Goal: Register for event/course

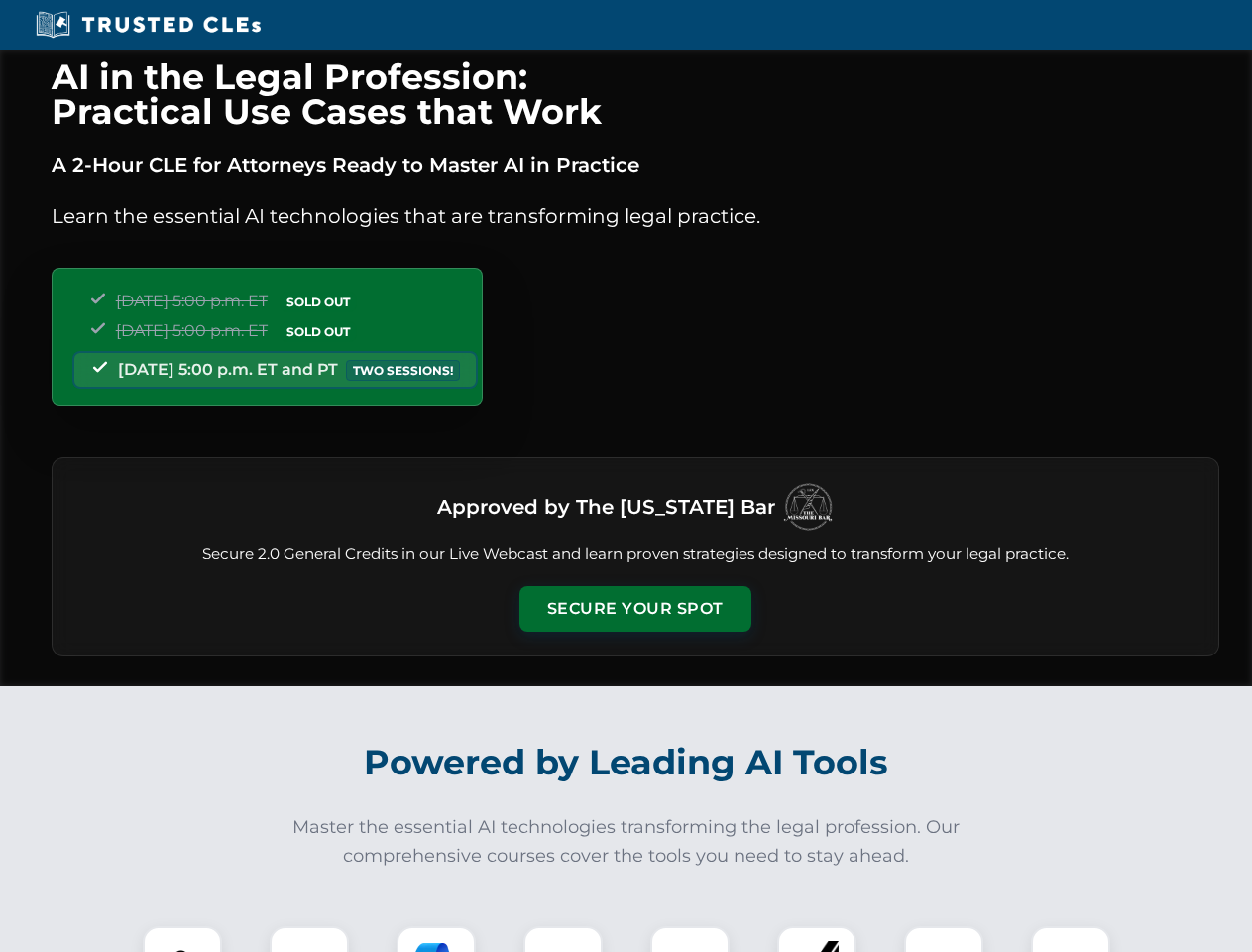
click at [635, 609] on button "Secure Your Spot" at bounding box center [636, 609] width 232 height 46
click at [182, 939] on img at bounding box center [183, 966] width 58 height 58
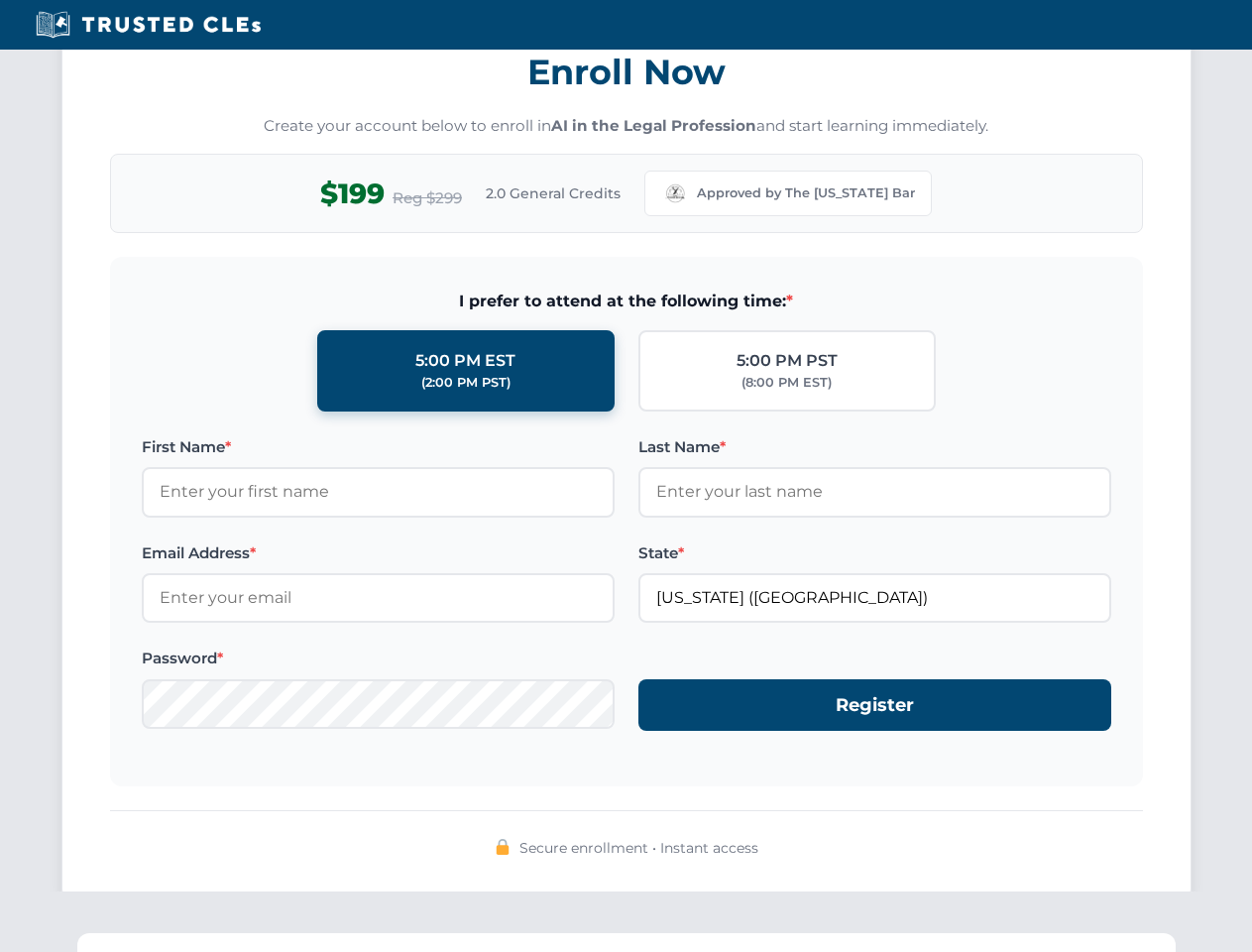
scroll to position [1947, 0]
